Goal: Information Seeking & Learning: Learn about a topic

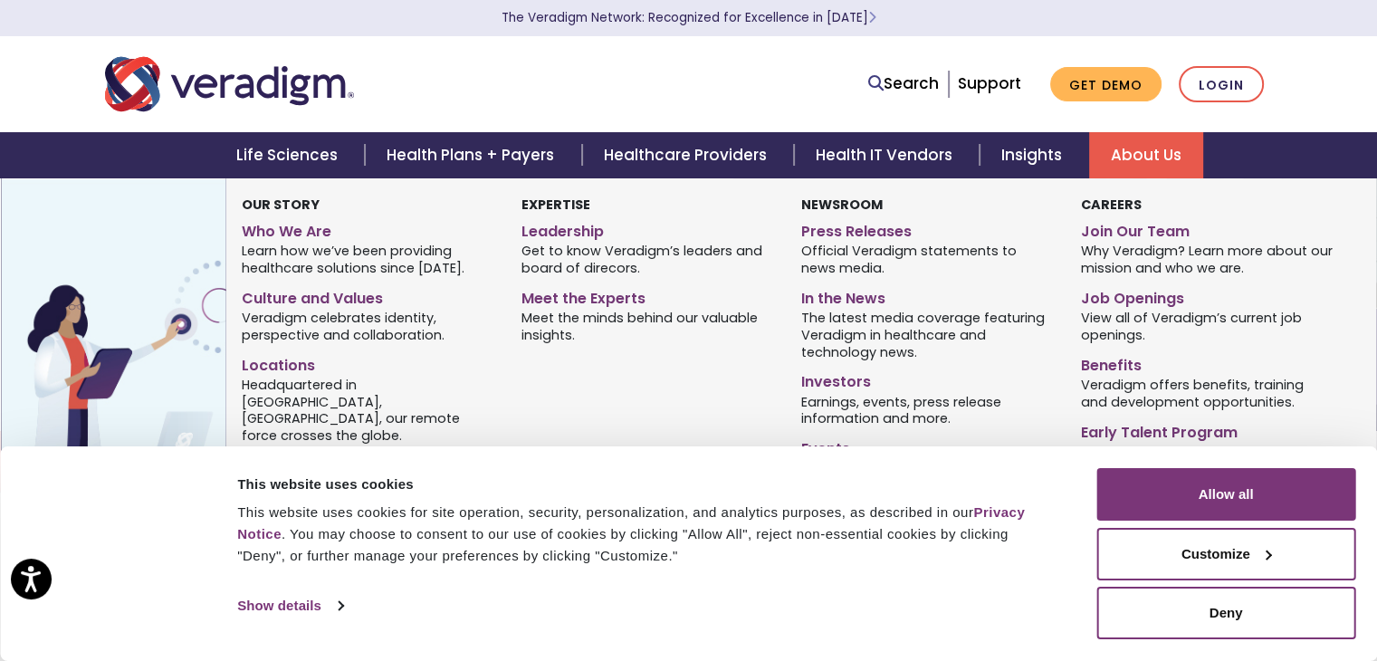
click at [1137, 149] on link "About Us" at bounding box center [1146, 155] width 114 height 46
click at [557, 234] on link "Leadership" at bounding box center [647, 228] width 253 height 26
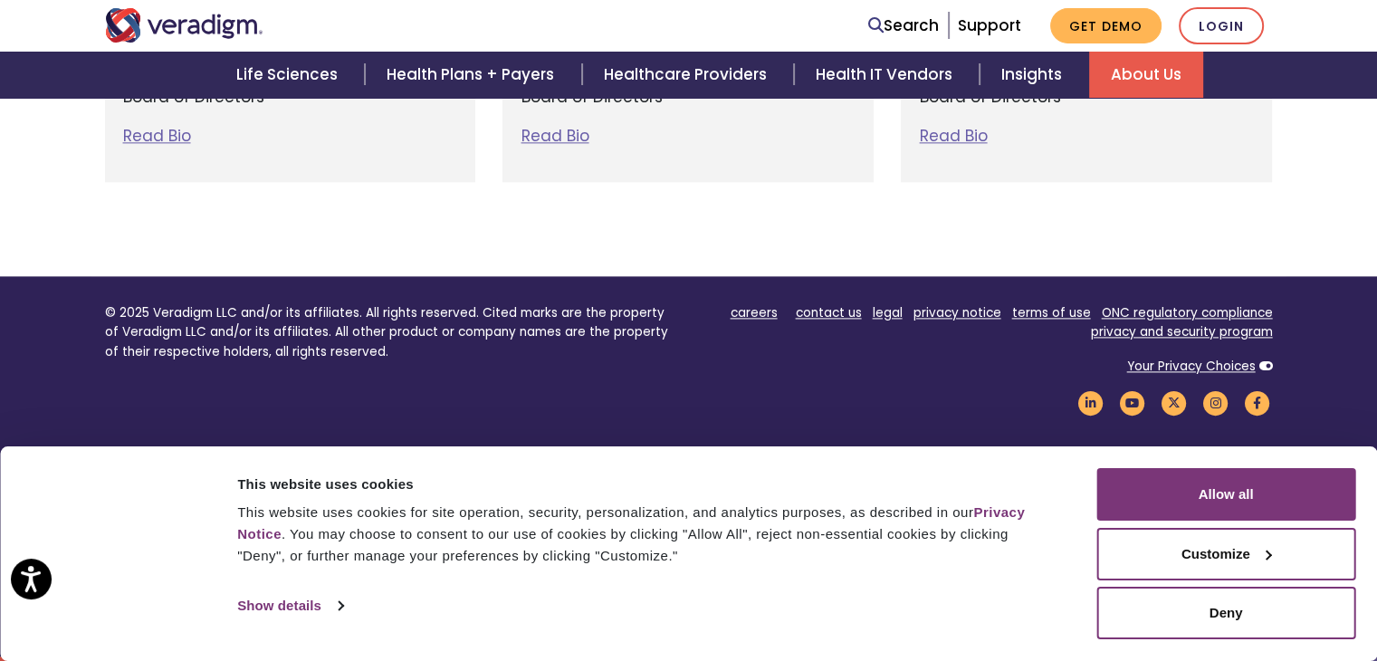
scroll to position [2397, 0]
